Goal: Find specific page/section: Find specific page/section

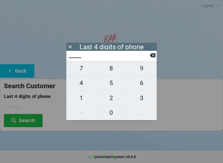
click at [84, 86] on span "4" at bounding box center [81, 83] width 30 height 11
type input "4___"
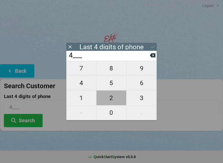
click at [114, 100] on span "2" at bounding box center [112, 98] width 30 height 11
type input "42__"
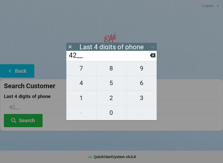
click at [143, 103] on span "3" at bounding box center [142, 98] width 30 height 11
type input "423_"
click at [83, 73] on span "7" at bounding box center [81, 68] width 30 height 11
type input "4237"
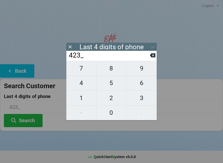
type input "4237"
click at [26, 119] on button "Search" at bounding box center [23, 120] width 39 height 13
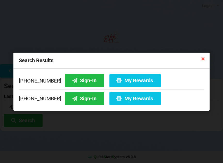
click at [80, 79] on button "Sign-In" at bounding box center [84, 80] width 39 height 13
